Goal: Task Accomplishment & Management: Complete application form

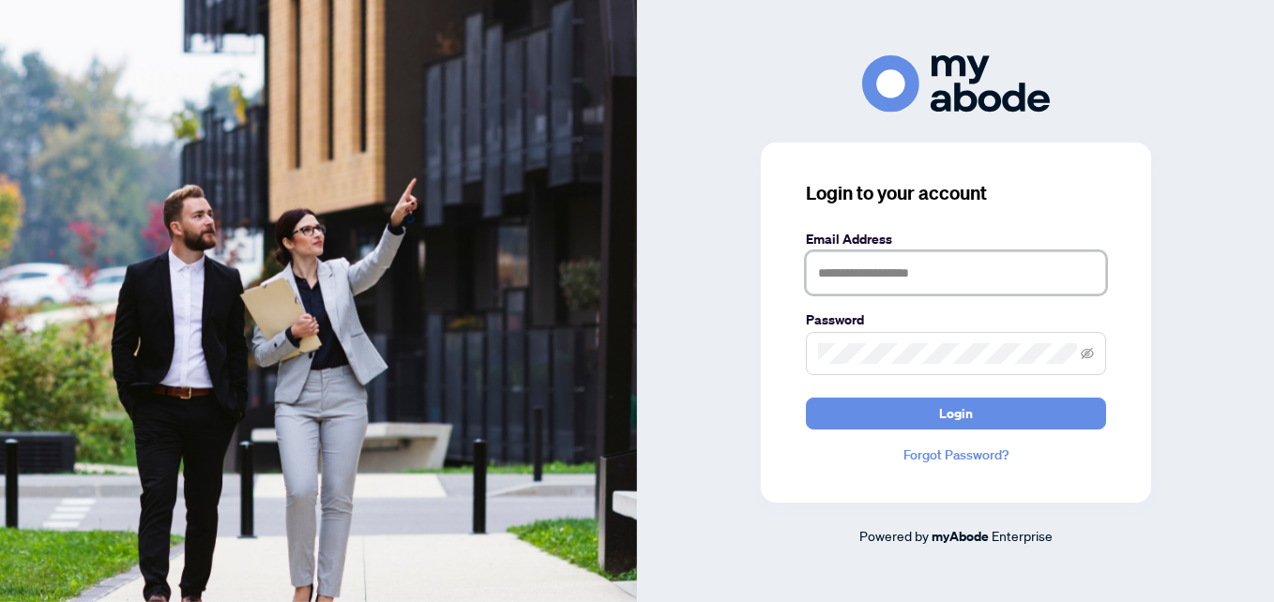
click at [945, 272] on input "text" at bounding box center [956, 272] width 300 height 43
type input "*"
type input "**********"
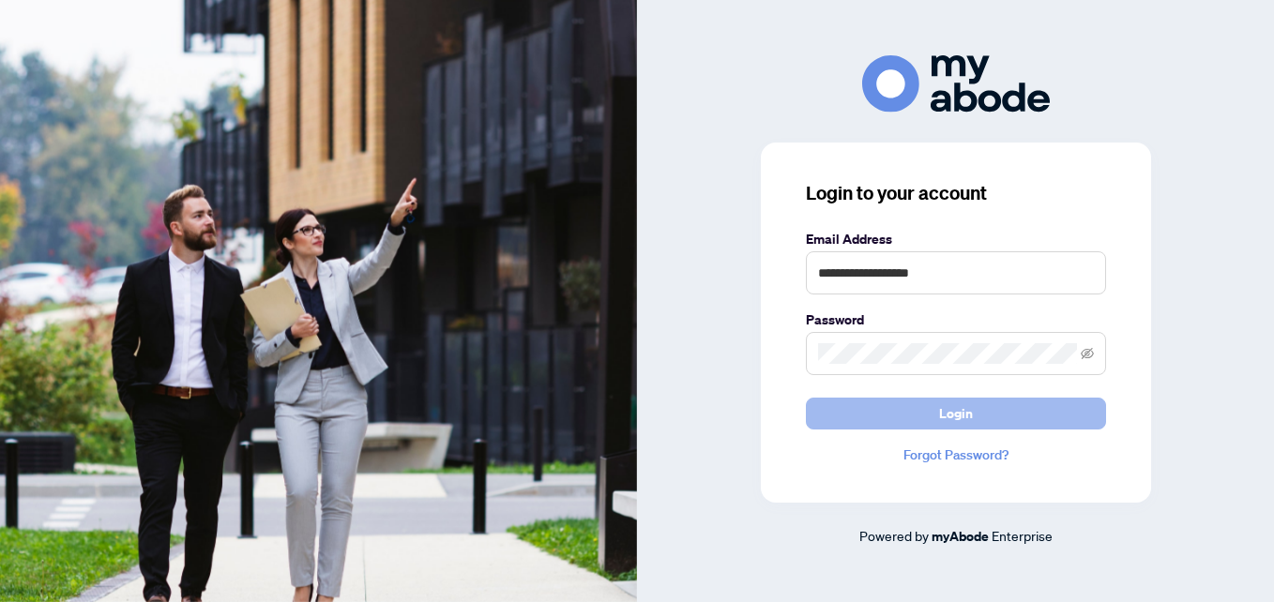
click at [964, 417] on span "Login" at bounding box center [956, 414] width 34 height 30
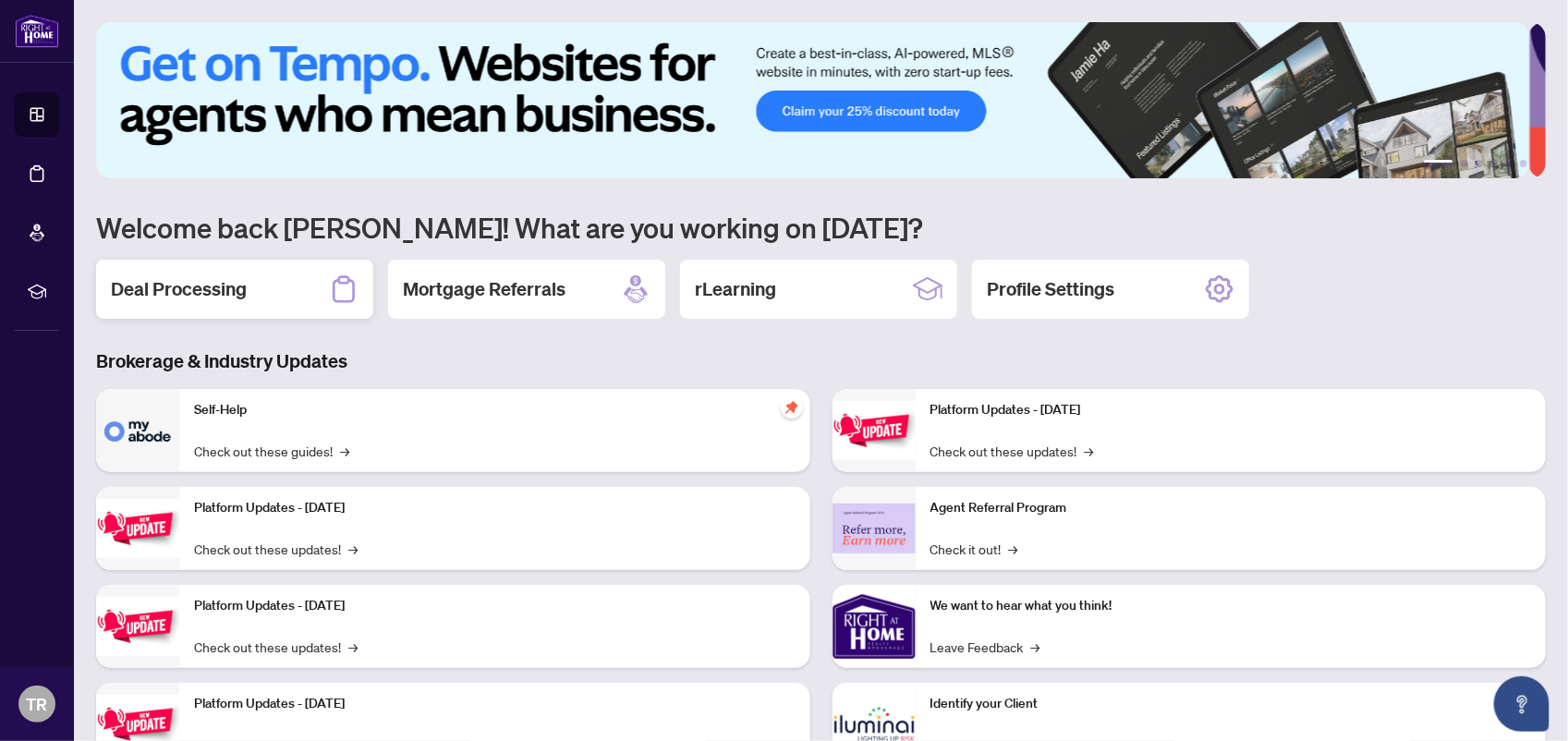
click at [210, 279] on h2 "Deal Processing" at bounding box center [179, 289] width 136 height 26
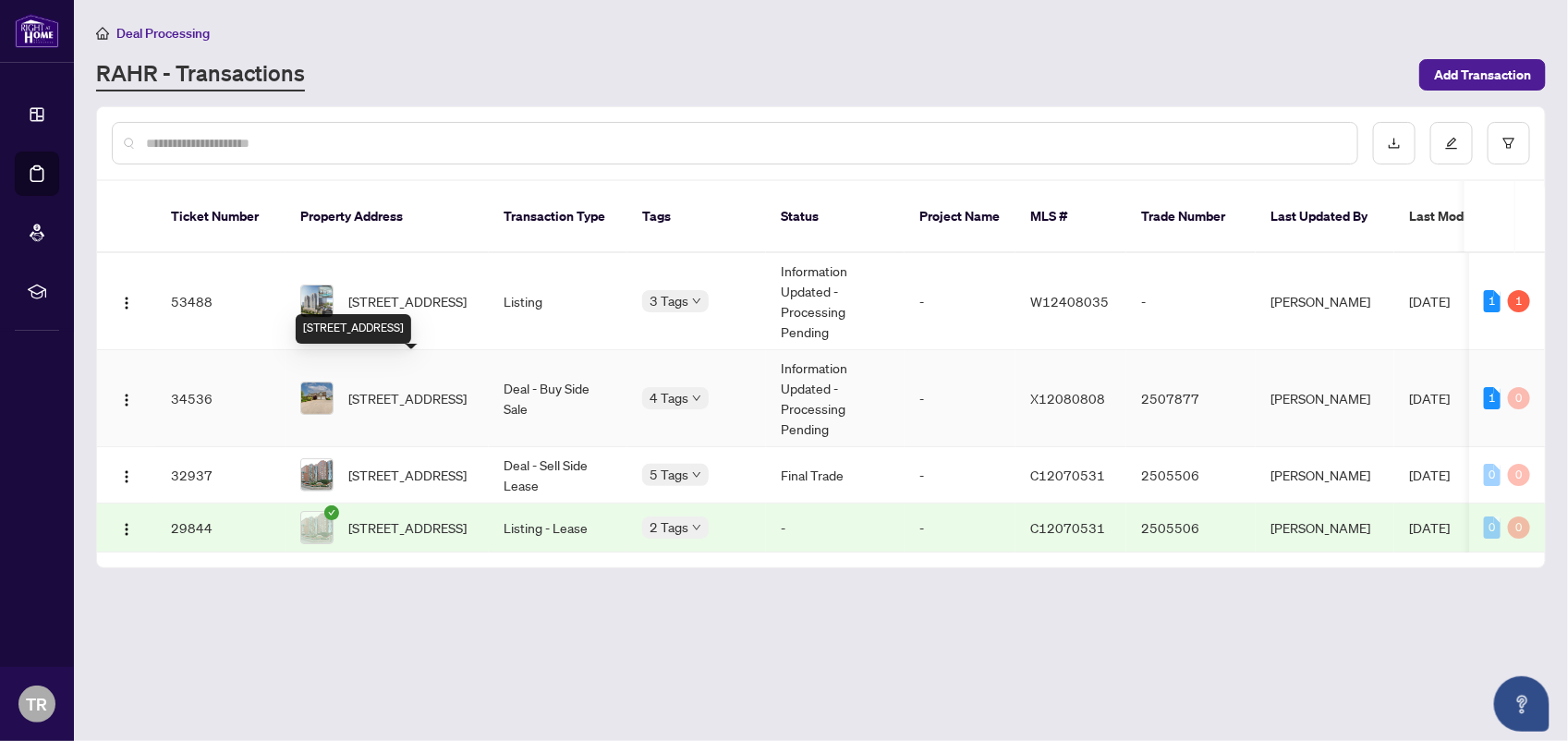
click at [400, 388] on span "[STREET_ADDRESS]" at bounding box center [408, 398] width 118 height 21
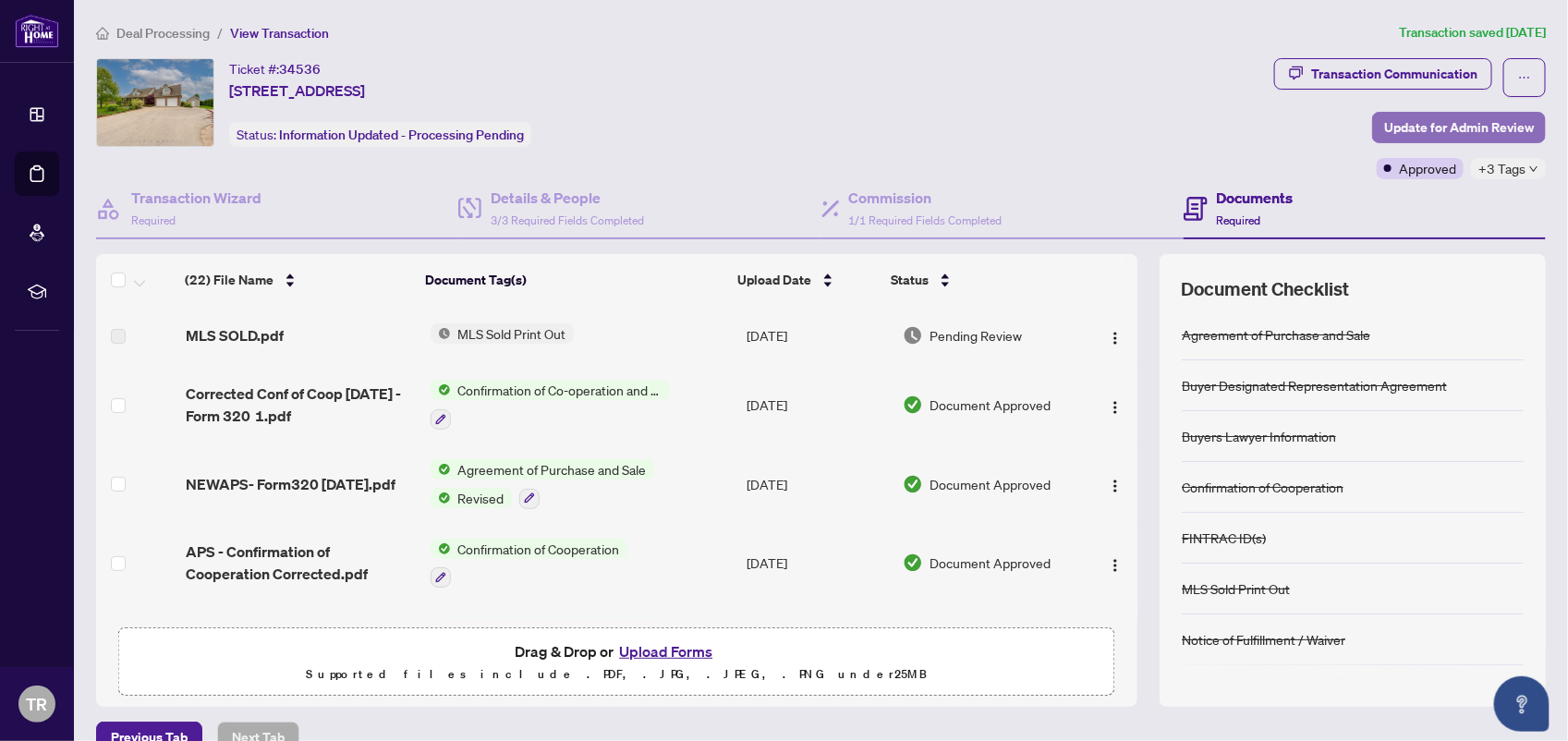
click at [1444, 121] on span "Update for Admin Review" at bounding box center [1459, 127] width 150 height 30
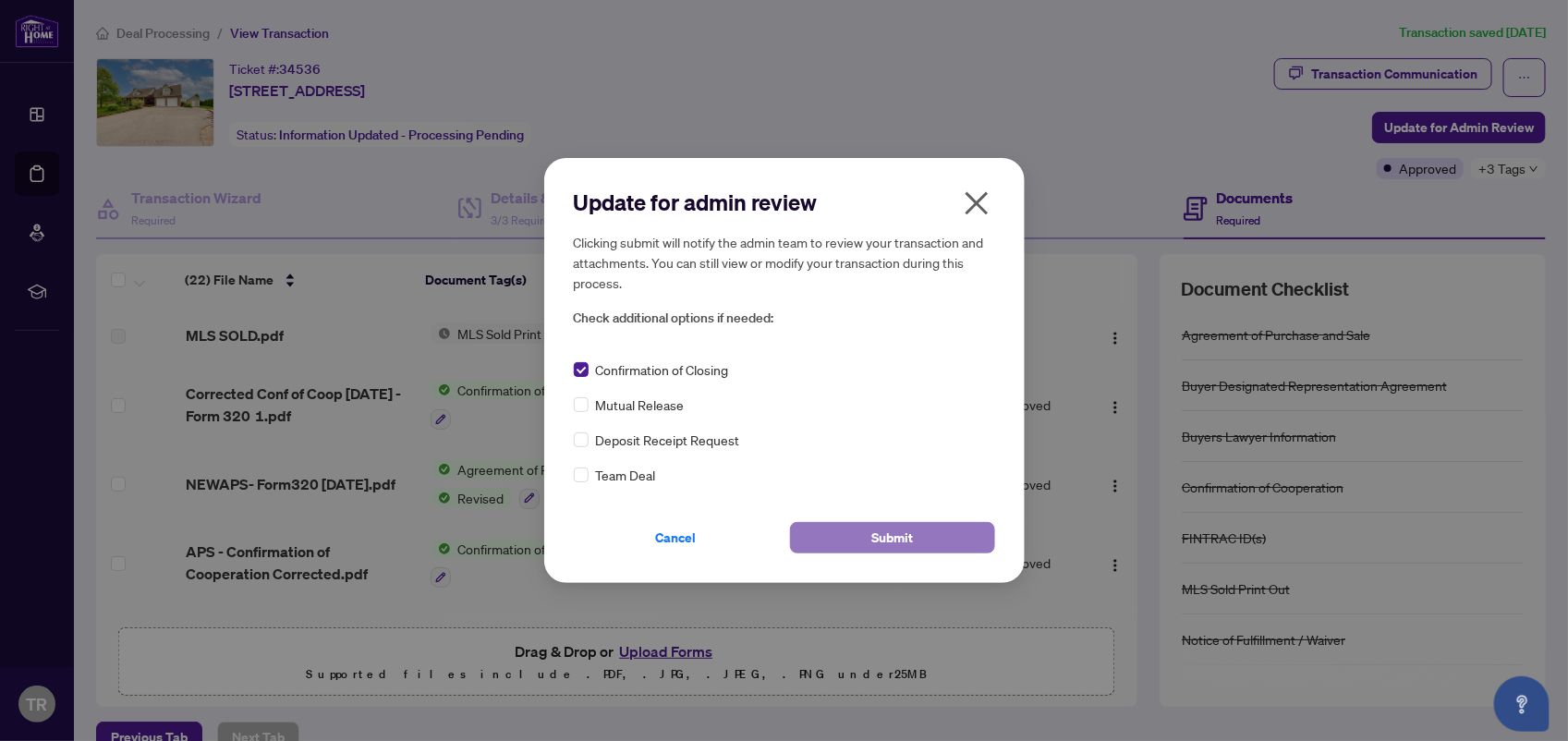
click at [871, 544] on span "Submit" at bounding box center [891, 538] width 41 height 30
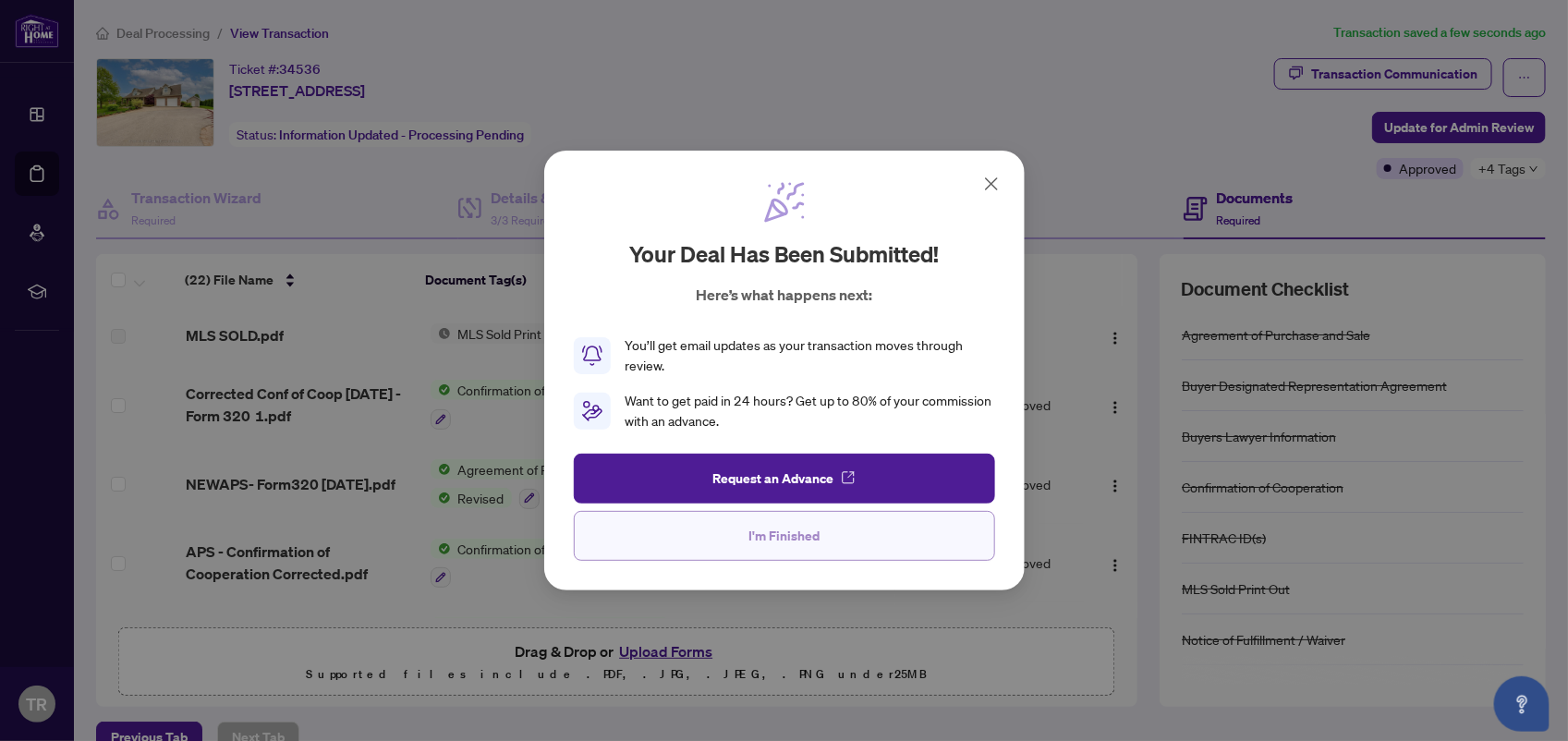
click at [793, 544] on span "I'm Finished" at bounding box center [784, 536] width 71 height 30
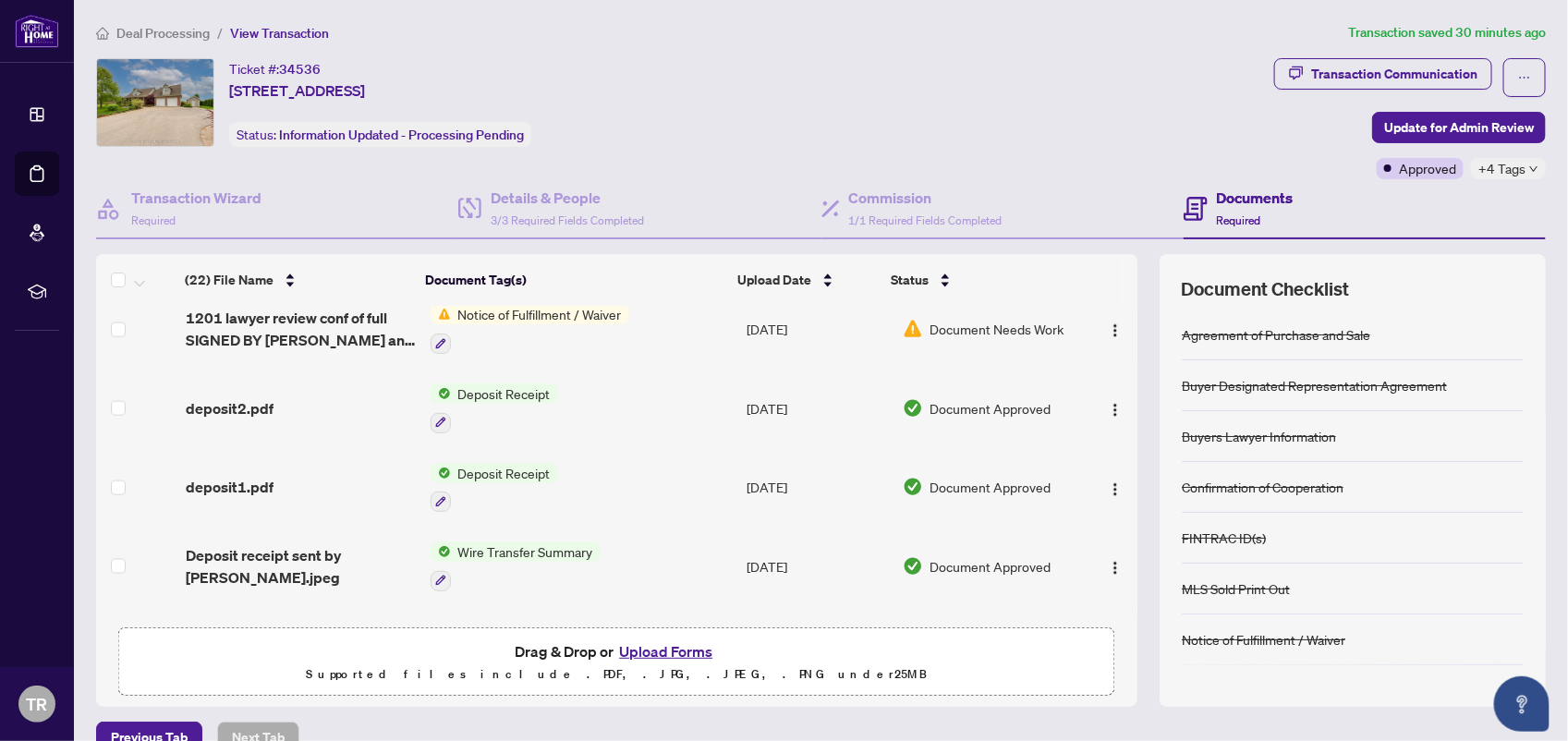
scroll to position [1349, 0]
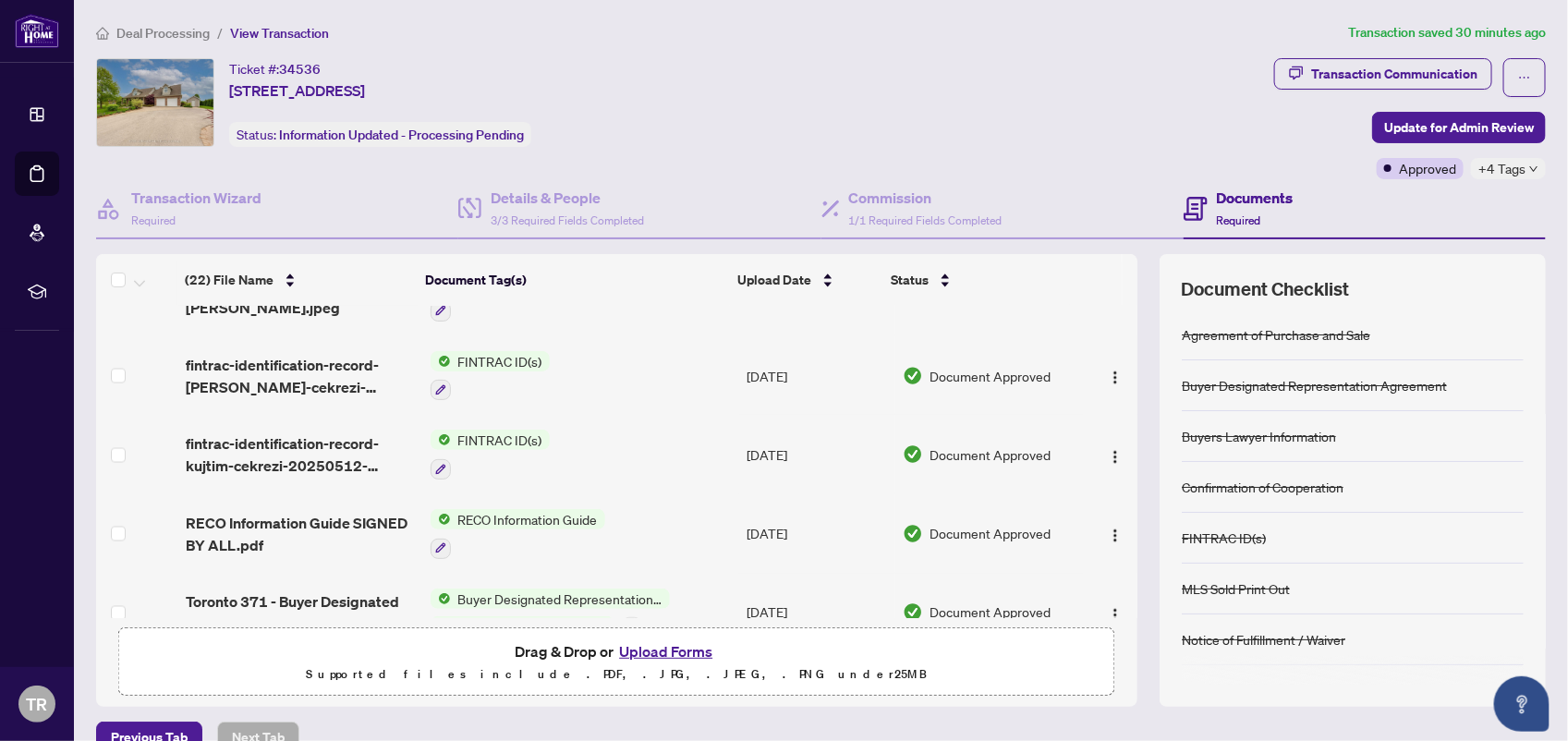
click at [1119, 630] on div "(22) File Name Document Tag(s) Upload Date Status (22) File Name Document Tag(s…" at bounding box center [617, 481] width 1041 height 453
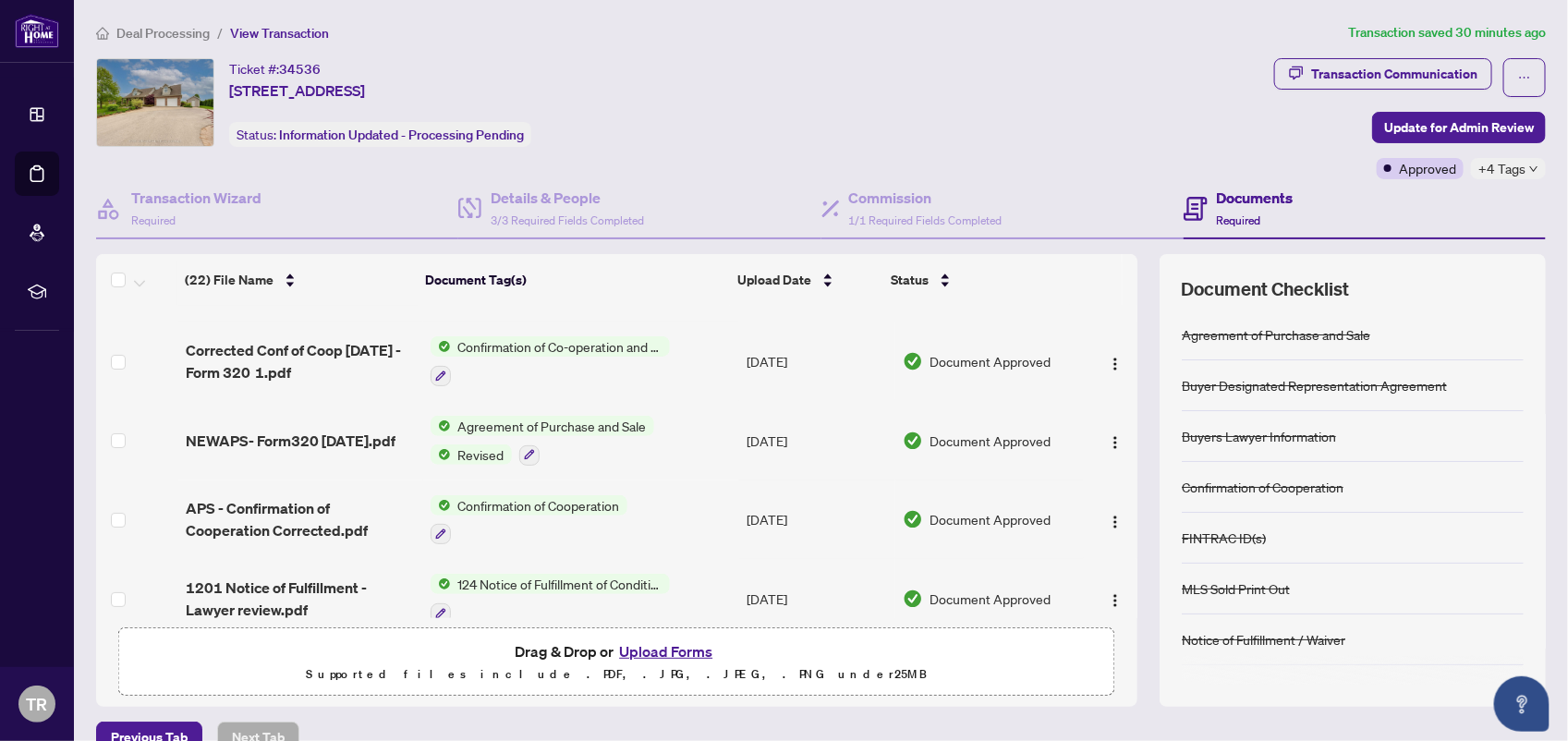
scroll to position [0, 0]
